Goal: Task Accomplishment & Management: Use online tool/utility

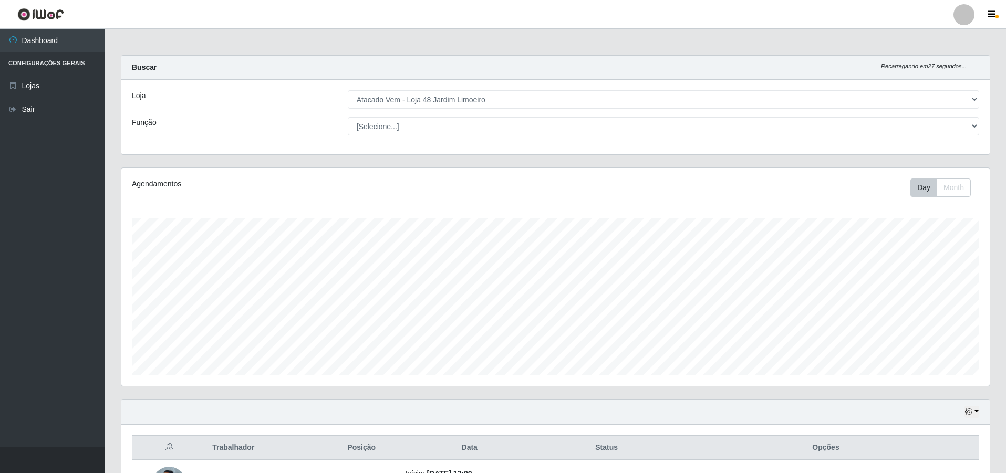
select select "449"
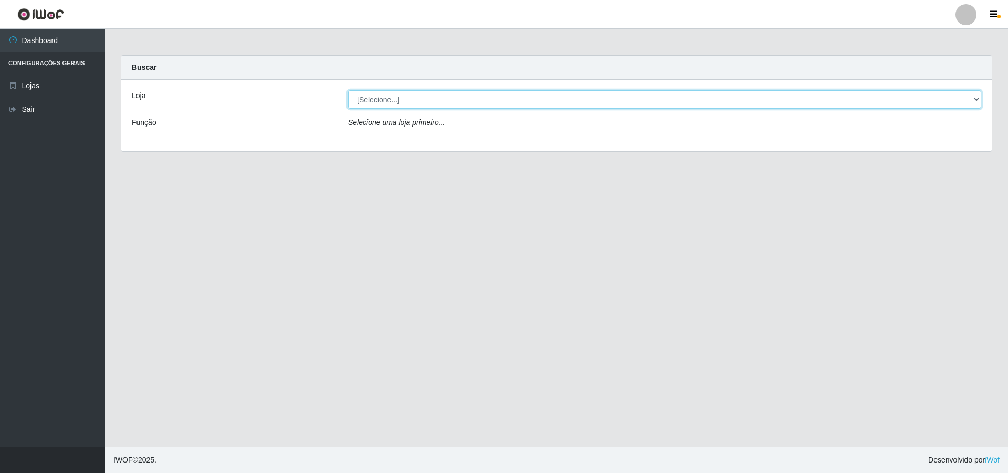
click at [976, 99] on select "[Selecione...] Atacado Vem - [STREET_ADDRESS]" at bounding box center [664, 99] width 633 height 18
select select "449"
click at [348, 90] on select "[Selecione...] Atacado Vem - [STREET_ADDRESS]" at bounding box center [664, 99] width 633 height 18
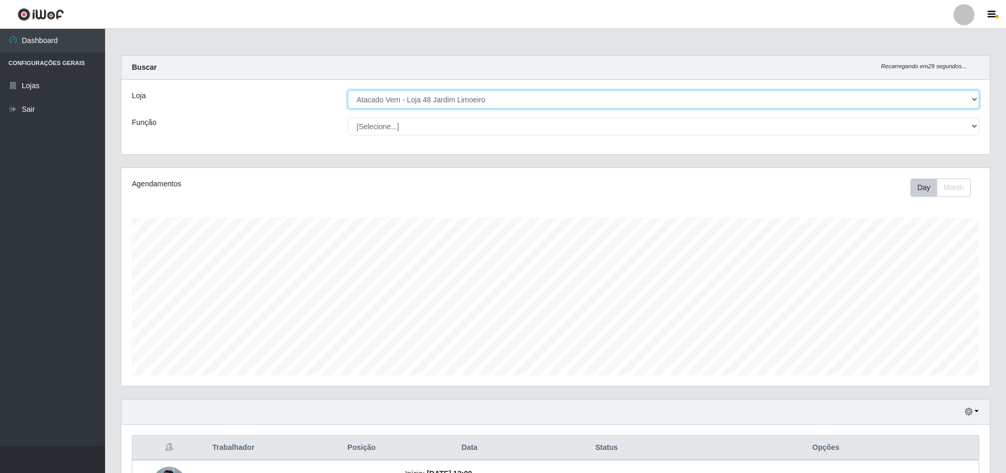
scroll to position [218, 868]
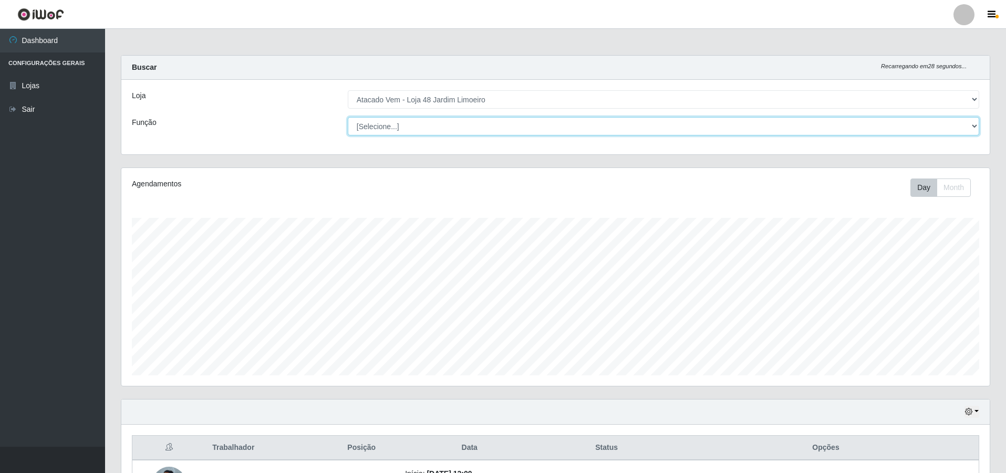
click at [972, 124] on select "[Selecione...] Repositor Repositor + Repositor ++" at bounding box center [663, 126] width 631 height 18
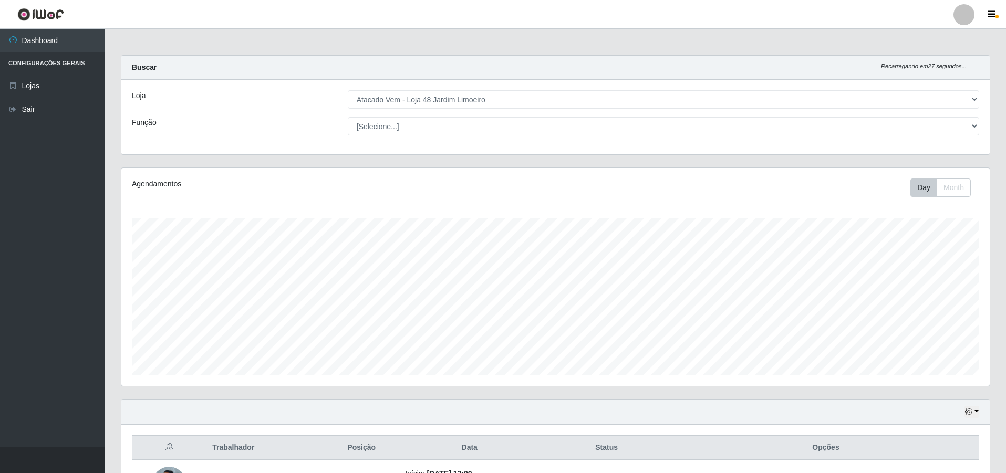
click at [273, 165] on div "Carregando... Buscar Recarregando em 27 segundos... Loja [Selecione...] Atacado…" at bounding box center [555, 111] width 885 height 112
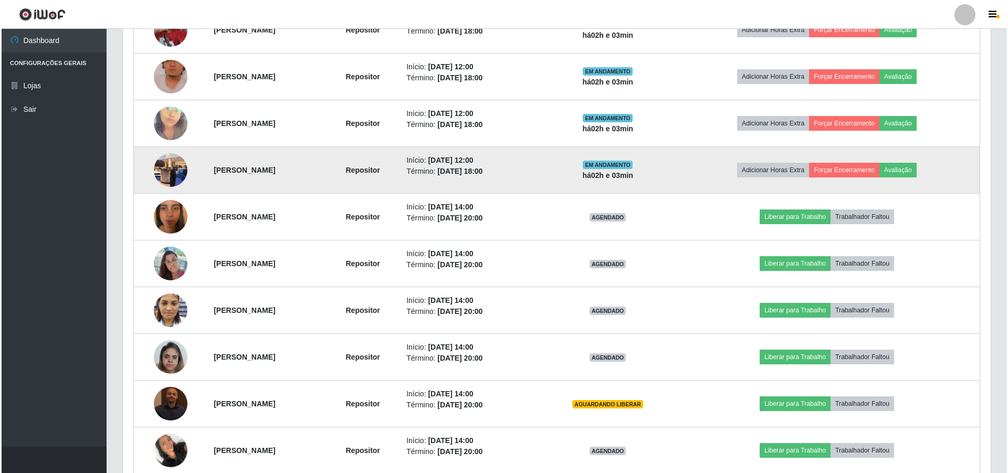
scroll to position [473, 0]
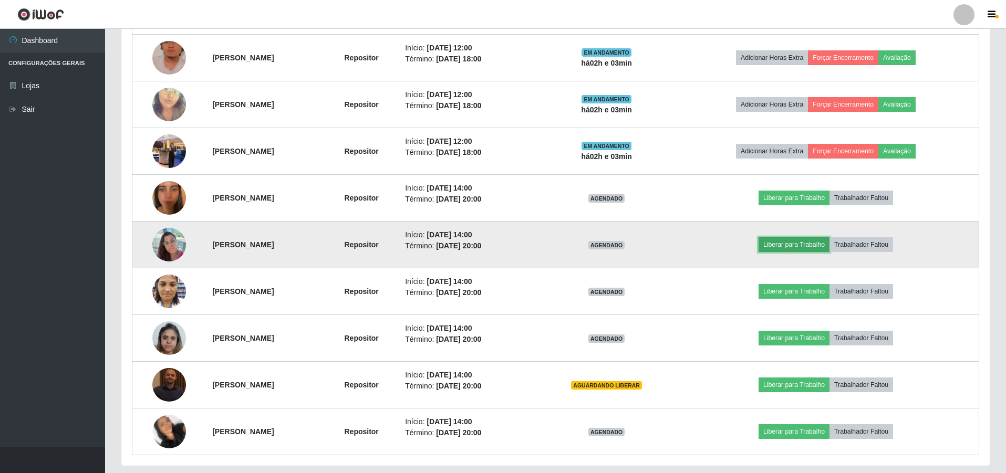
click at [816, 242] on button "Liberar para Trabalho" at bounding box center [793, 244] width 71 height 15
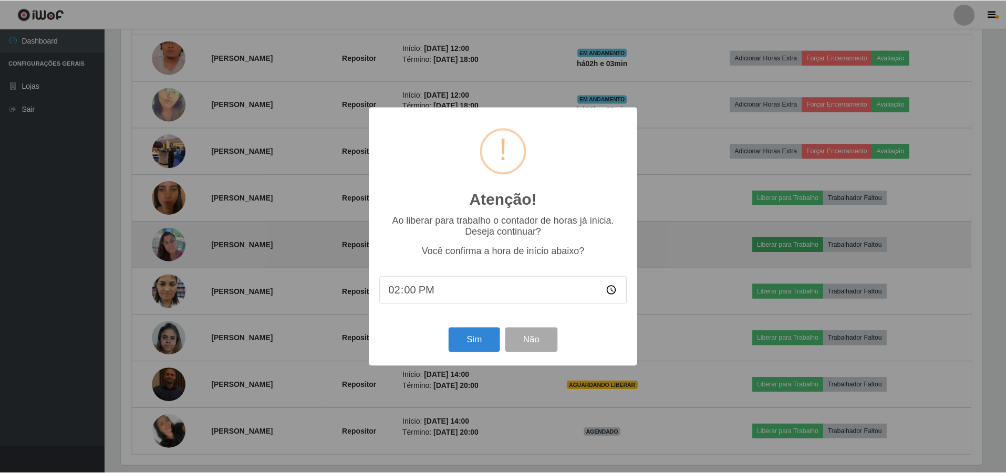
scroll to position [218, 863]
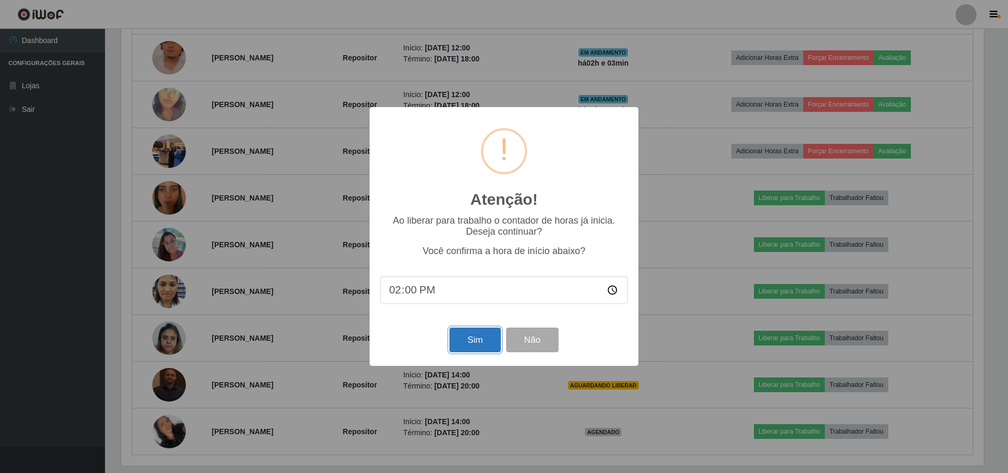
click at [474, 348] on button "Sim" at bounding box center [474, 340] width 51 height 25
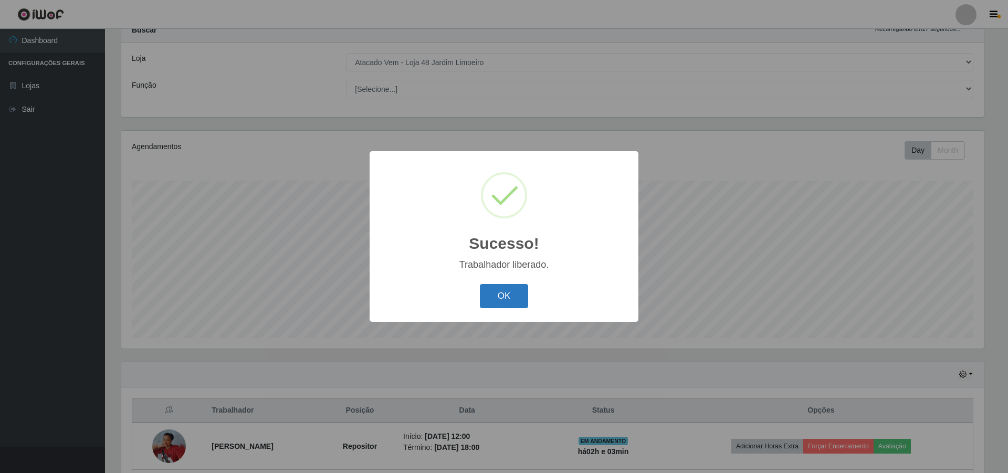
click at [503, 293] on button "OK" at bounding box center [504, 296] width 49 height 25
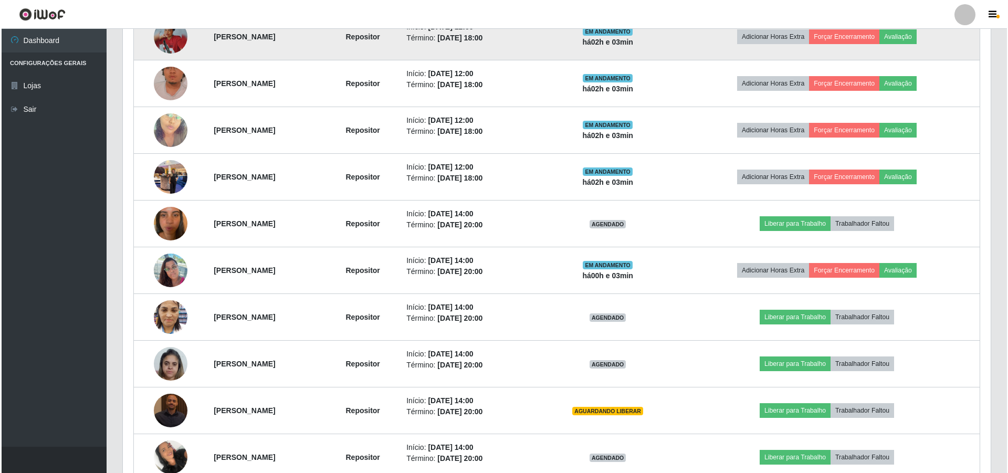
scroll to position [505, 0]
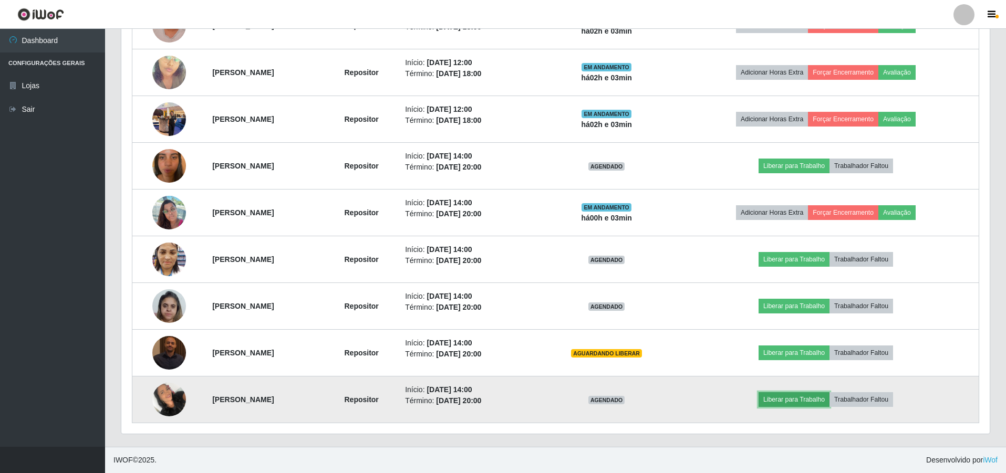
click at [796, 393] on button "Liberar para Trabalho" at bounding box center [793, 399] width 71 height 15
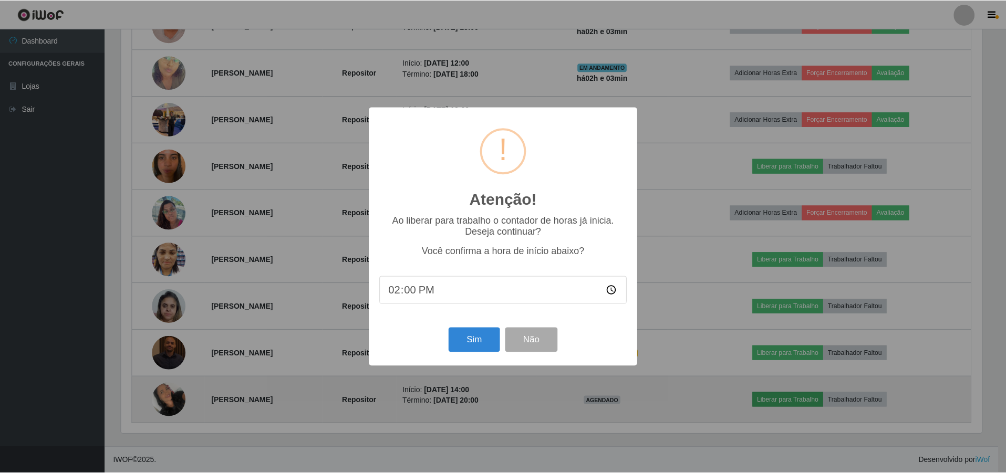
scroll to position [218, 863]
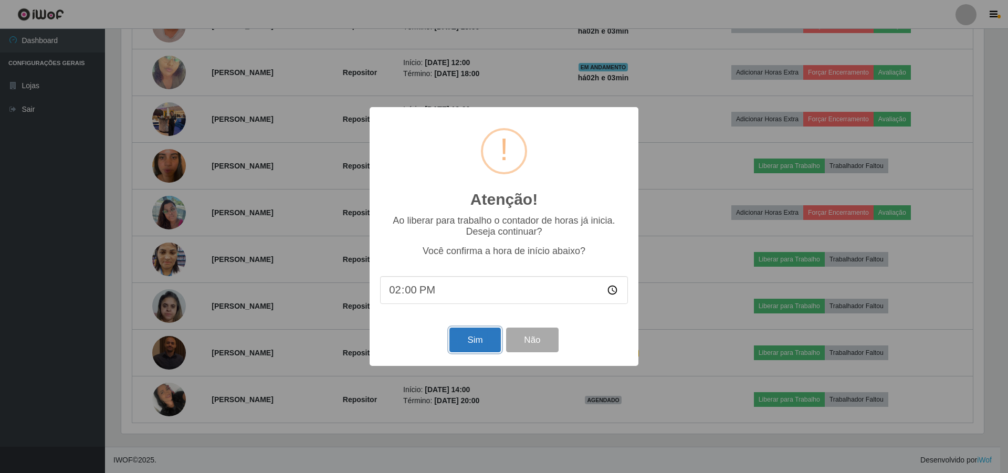
click at [469, 342] on button "Sim" at bounding box center [474, 340] width 51 height 25
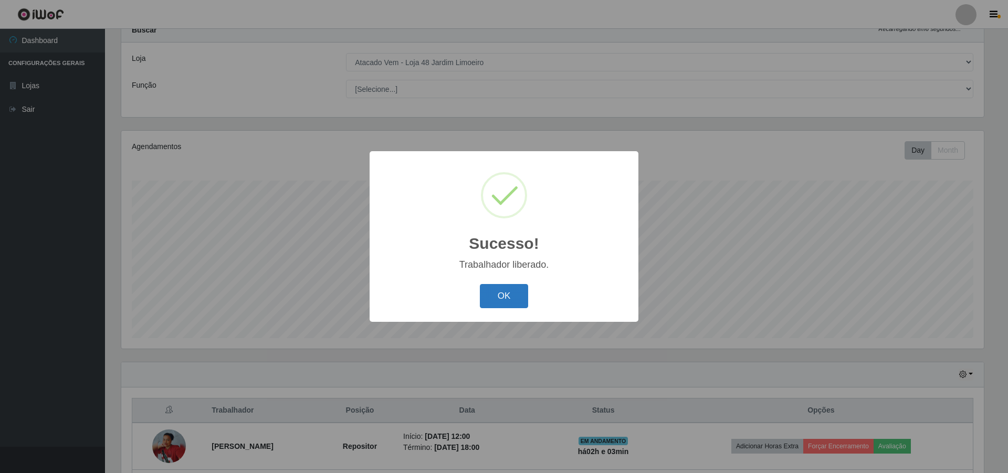
click at [489, 307] on button "OK" at bounding box center [504, 296] width 49 height 25
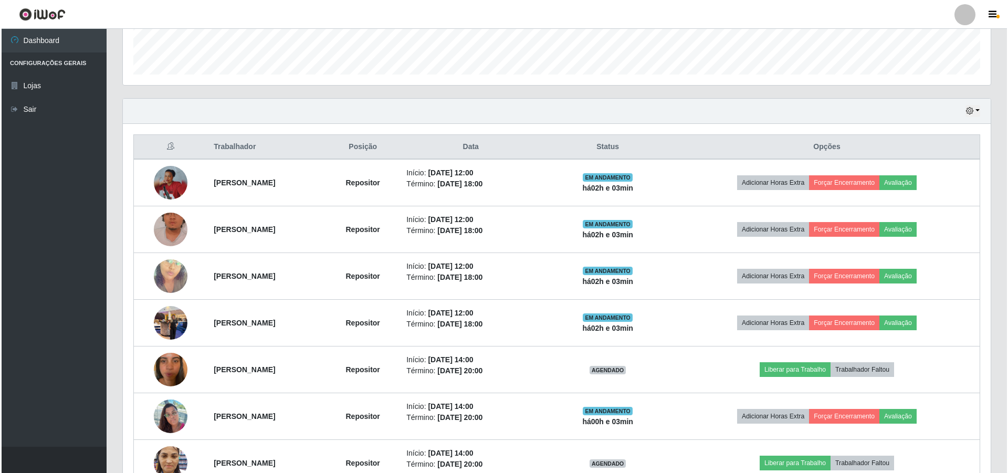
scroll to position [352, 0]
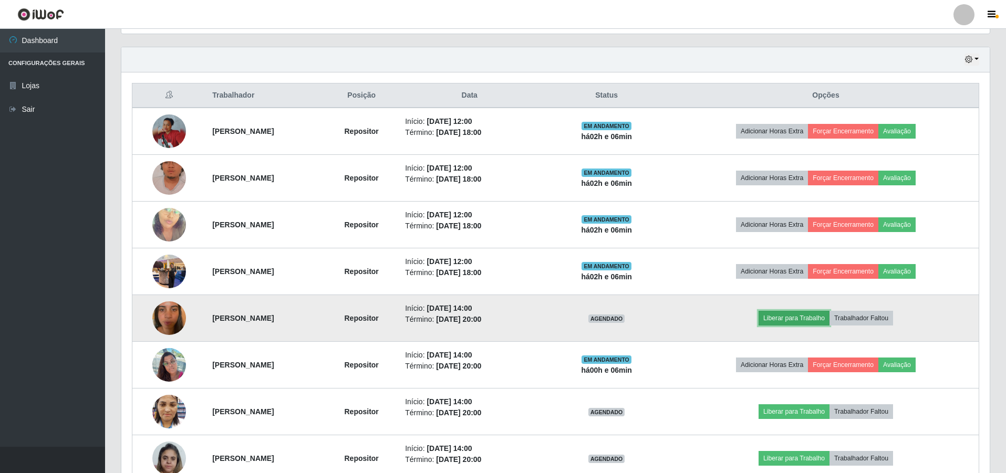
click at [809, 321] on button "Liberar para Trabalho" at bounding box center [793, 318] width 71 height 15
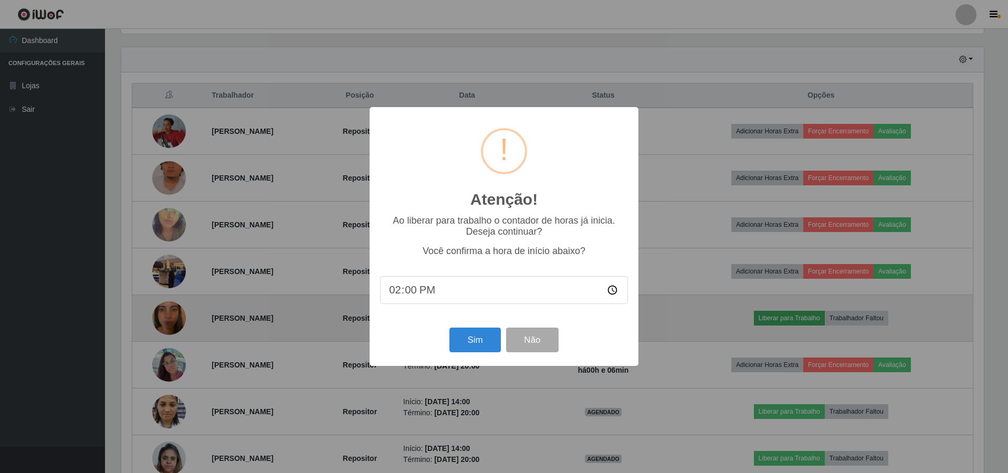
scroll to position [218, 863]
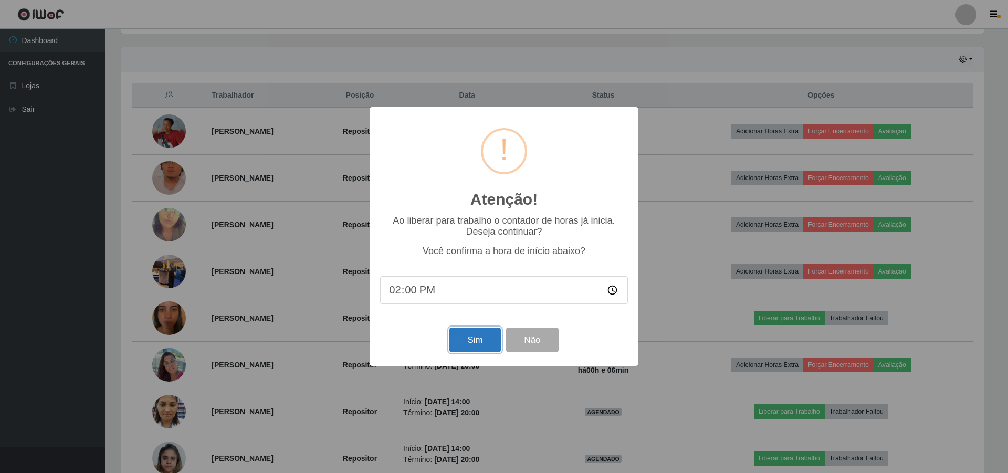
click at [474, 349] on button "Sim" at bounding box center [474, 340] width 51 height 25
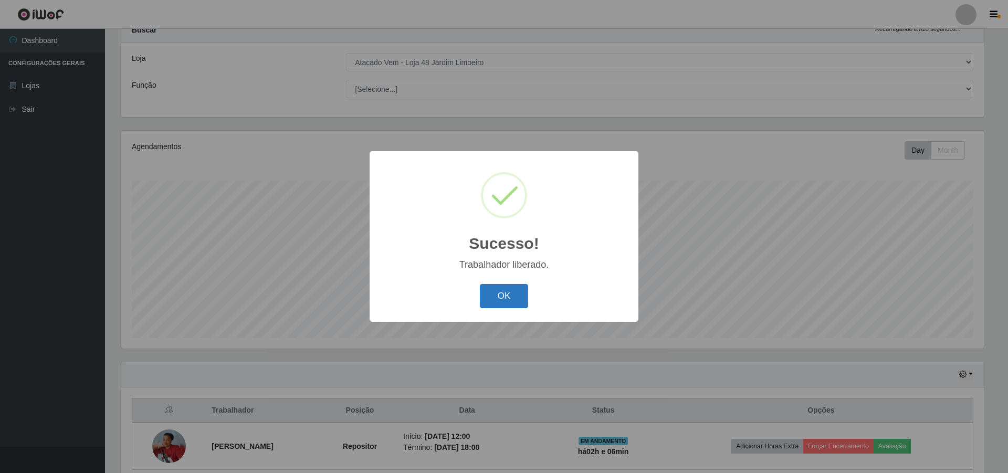
click at [498, 300] on button "OK" at bounding box center [504, 296] width 49 height 25
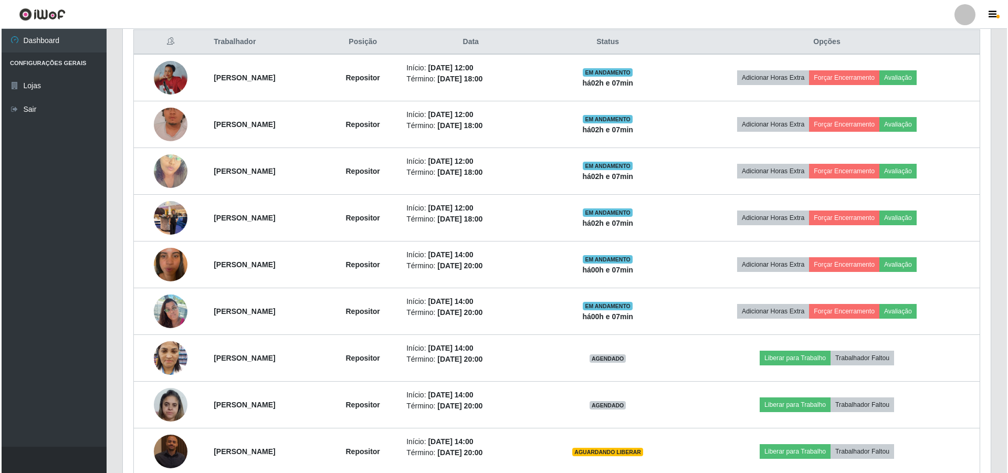
scroll to position [420, 0]
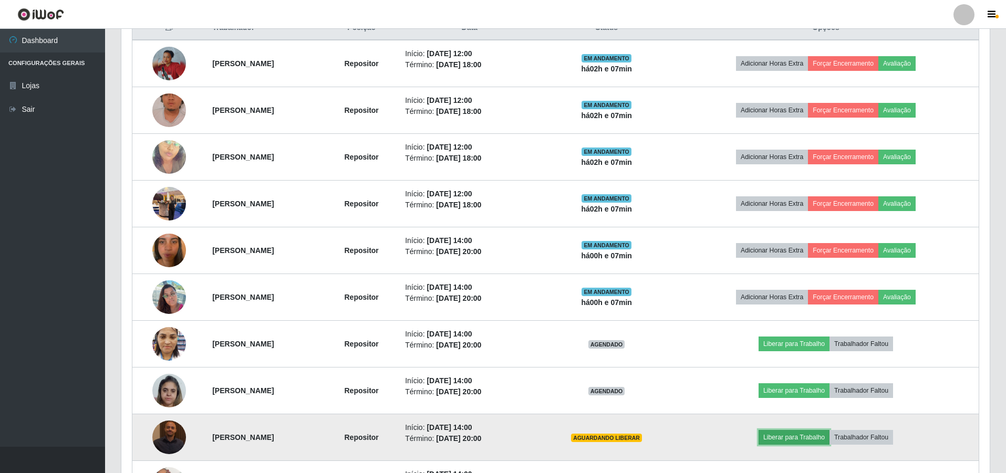
click at [814, 439] on button "Liberar para Trabalho" at bounding box center [793, 437] width 71 height 15
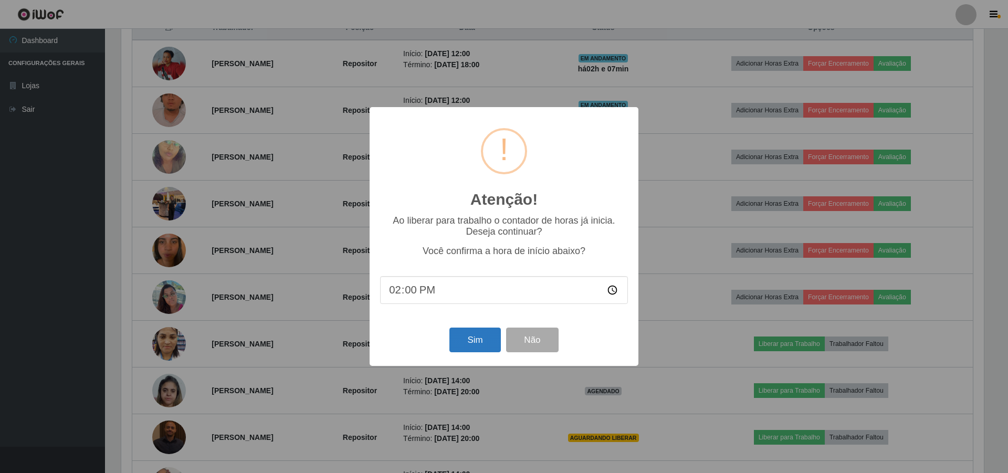
click at [466, 345] on button "Sim" at bounding box center [474, 340] width 51 height 25
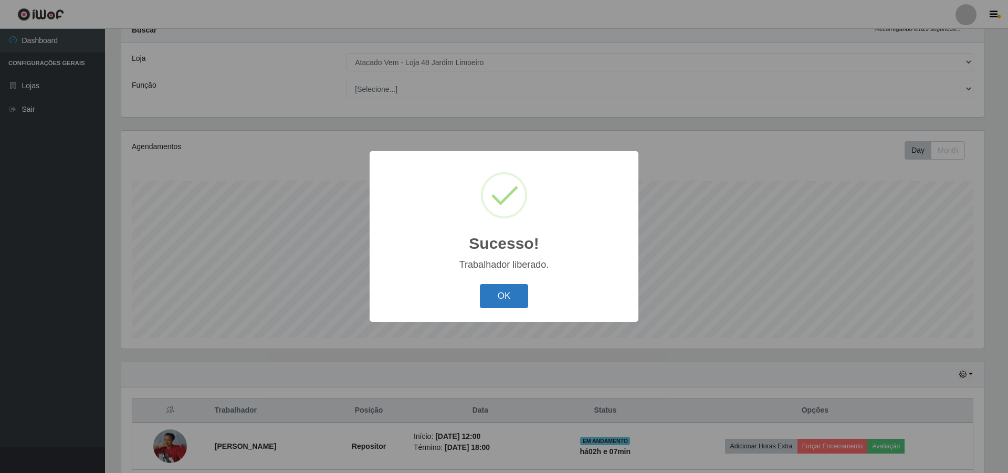
click at [505, 301] on button "OK" at bounding box center [504, 296] width 49 height 25
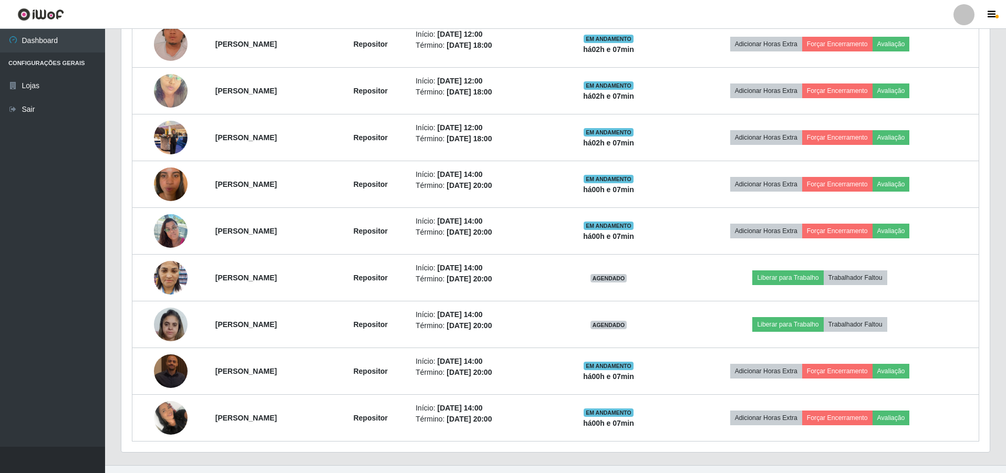
scroll to position [505, 0]
